Goal: Information Seeking & Learning: Learn about a topic

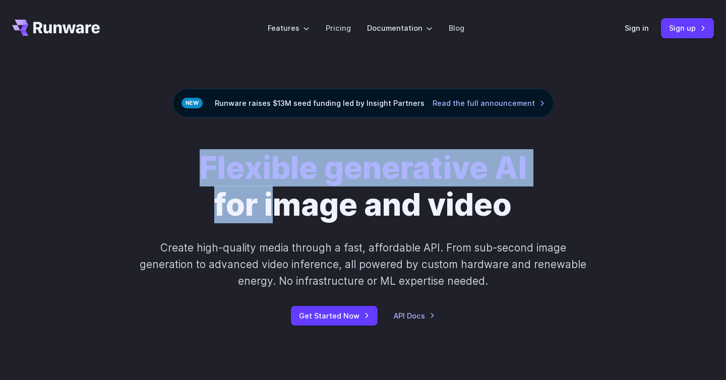
click at [323, 232] on div "Flexible generative AI for image and video Create high-quality media through a …" at bounding box center [362, 238] width 561 height 176
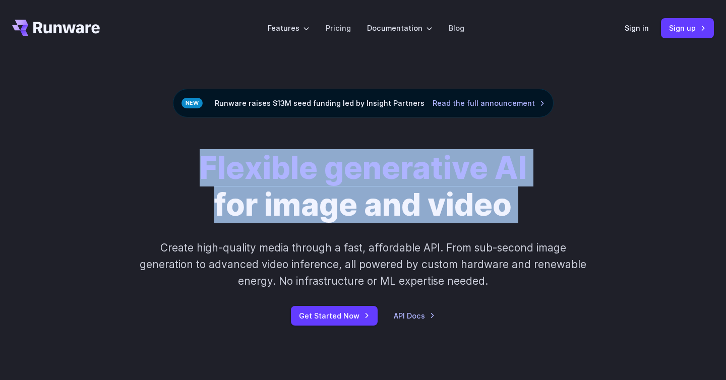
click at [323, 232] on div "Flexible generative AI for image and video Create high-quality media through a …" at bounding box center [362, 238] width 561 height 176
drag, startPoint x: 174, startPoint y: 164, endPoint x: 547, endPoint y: 223, distance: 377.5
click at [549, 224] on div "Flexible generative AI for image and video Create high-quality media through a …" at bounding box center [362, 238] width 561 height 176
click at [547, 223] on div "Flexible generative AI for image and video Create high-quality media through a …" at bounding box center [362, 238] width 561 height 176
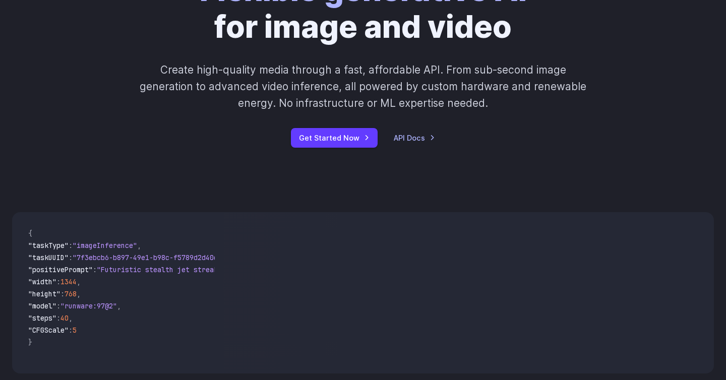
scroll to position [312, 0]
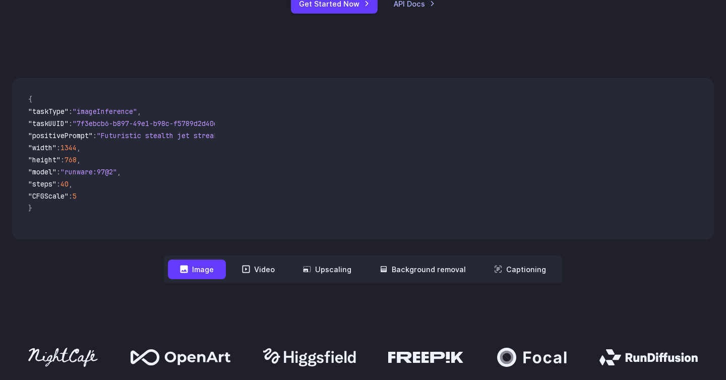
click at [212, 295] on div "**********" at bounding box center [363, 181] width 726 height 270
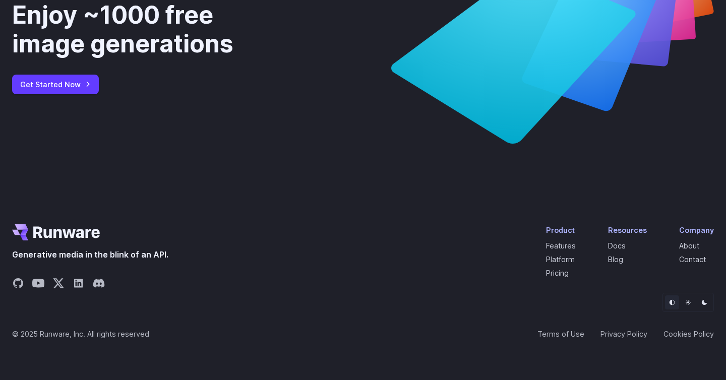
scroll to position [3864, 0]
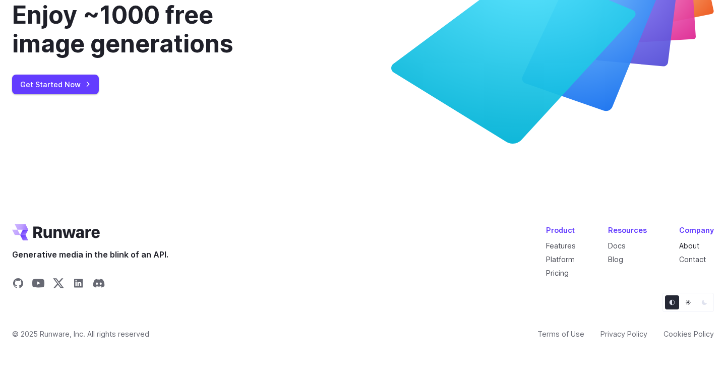
click at [691, 245] on link "About" at bounding box center [689, 245] width 20 height 9
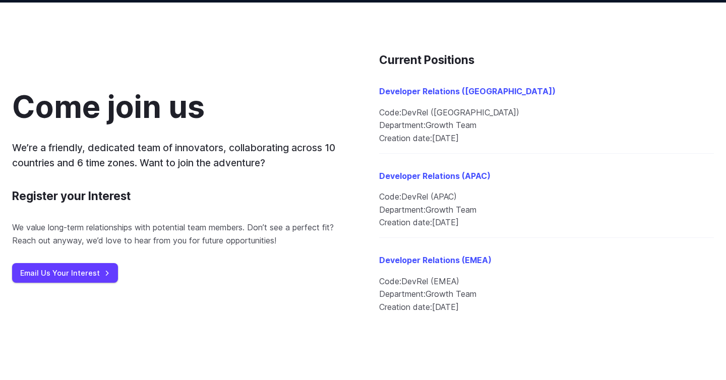
scroll to position [1079, 0]
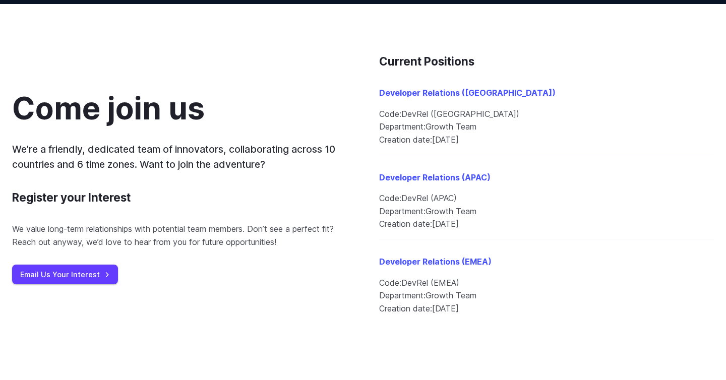
click at [283, 251] on div "Come join us We’re a friendly, dedicated team of innovators, collaborating acro…" at bounding box center [179, 188] width 335 height 193
click at [276, 167] on p "We’re a friendly, dedicated team of innovators, collaborating across 10 countri…" at bounding box center [179, 157] width 335 height 31
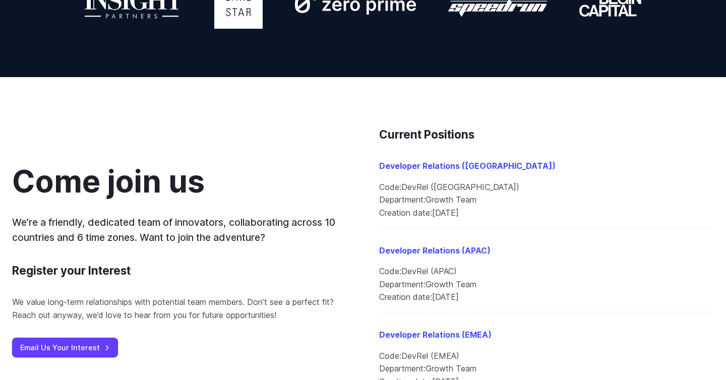
scroll to position [974, 0]
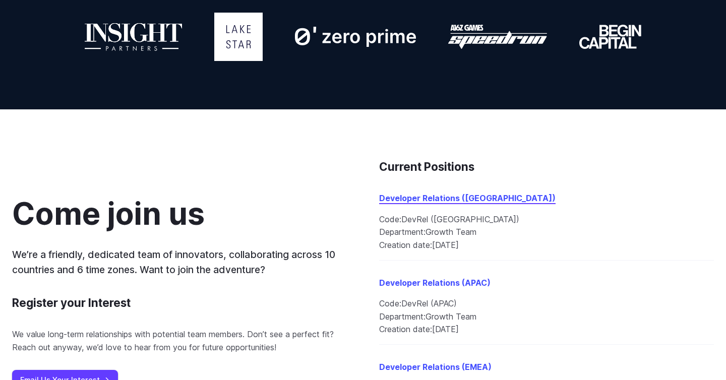
click at [408, 197] on link "Developer Relations ([GEOGRAPHIC_DATA])" at bounding box center [467, 198] width 176 height 10
click at [249, 200] on div "Come join us We’re a friendly, dedicated team of innovators, collaborating acro…" at bounding box center [179, 293] width 335 height 193
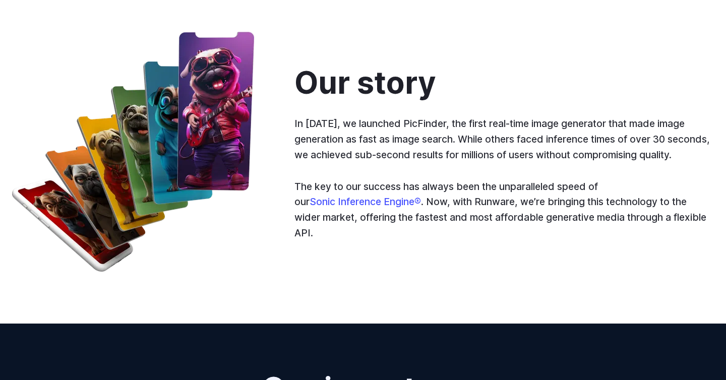
scroll to position [0, 0]
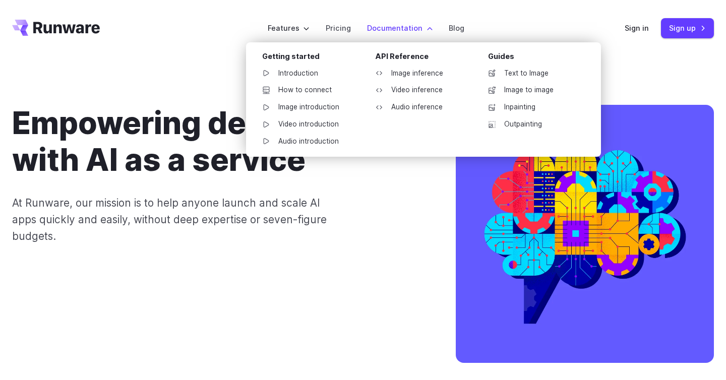
click at [424, 25] on label "Documentation" at bounding box center [400, 28] width 66 height 12
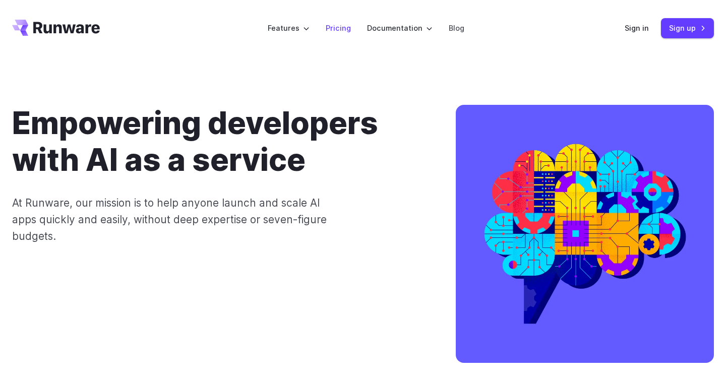
click at [339, 23] on link "Pricing" at bounding box center [338, 28] width 25 height 12
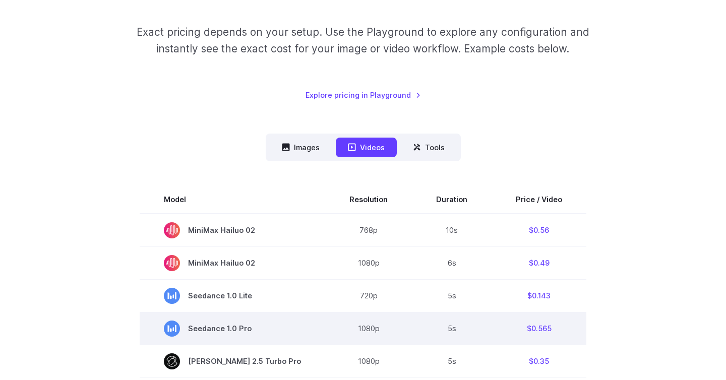
scroll to position [169, 0]
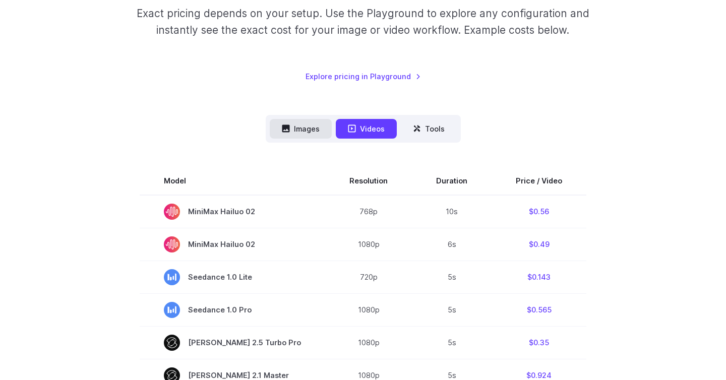
click at [298, 134] on button "Images" at bounding box center [301, 129] width 62 height 20
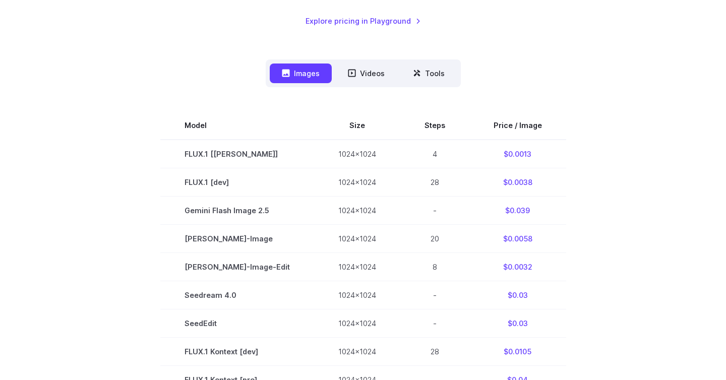
scroll to position [225, 0]
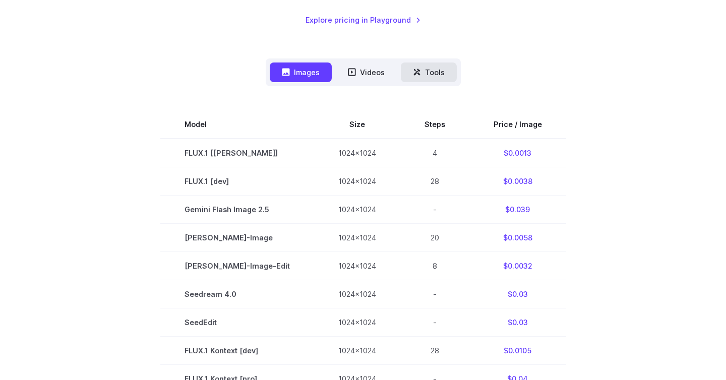
click at [433, 74] on button "Tools" at bounding box center [429, 72] width 56 height 20
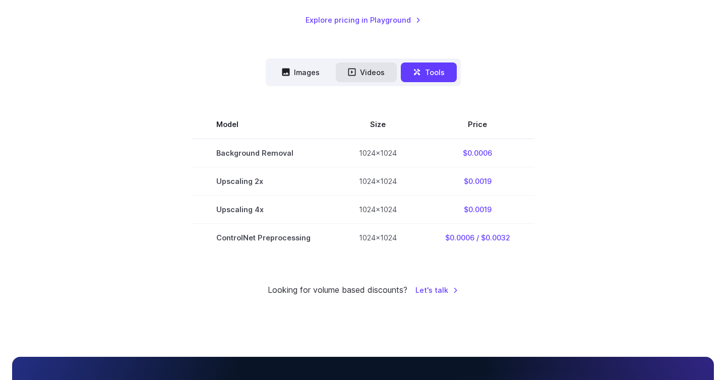
click at [374, 66] on button "Videos" at bounding box center [366, 72] width 61 height 20
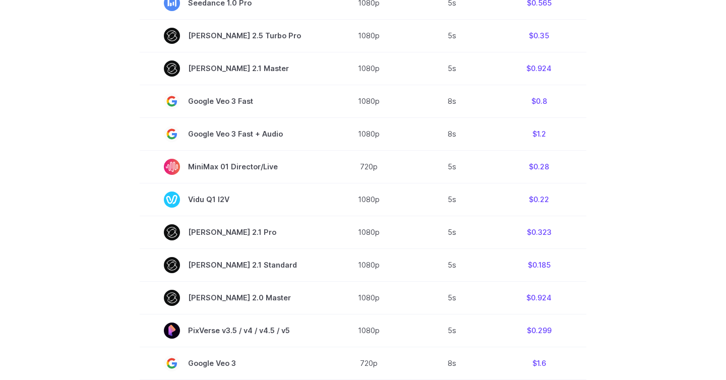
scroll to position [0, 0]
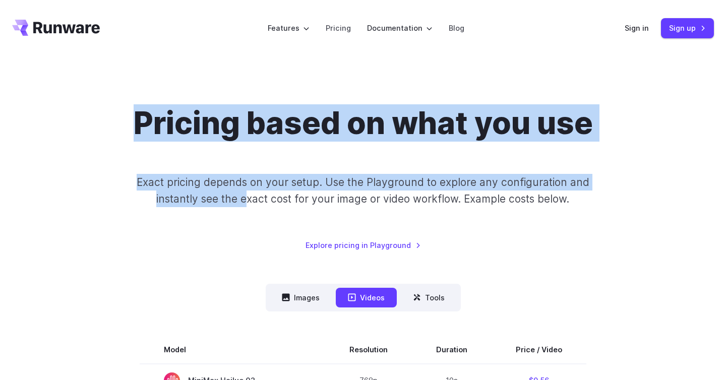
drag, startPoint x: 126, startPoint y: 107, endPoint x: 249, endPoint y: 207, distance: 158.4
click at [249, 205] on div "Pricing based on what you use Exact pricing depends on your setup. Use the Play…" at bounding box center [362, 178] width 701 height 147
click at [249, 207] on p "Exact pricing depends on your setup. Use the Playground to explore any configur…" at bounding box center [362, 191] width 491 height 34
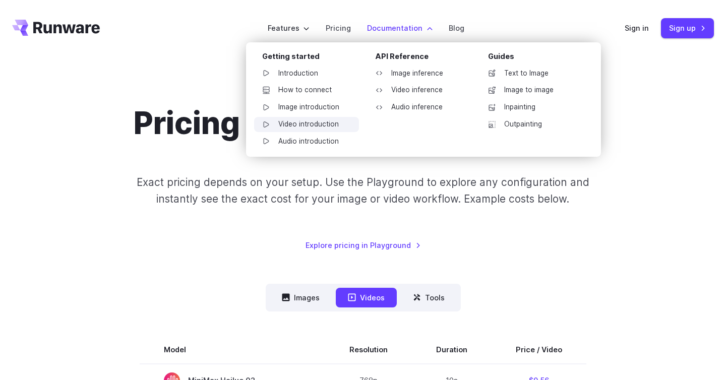
click at [311, 123] on link "Video introduction" at bounding box center [306, 124] width 105 height 15
